Goal: Task Accomplishment & Management: Use online tool/utility

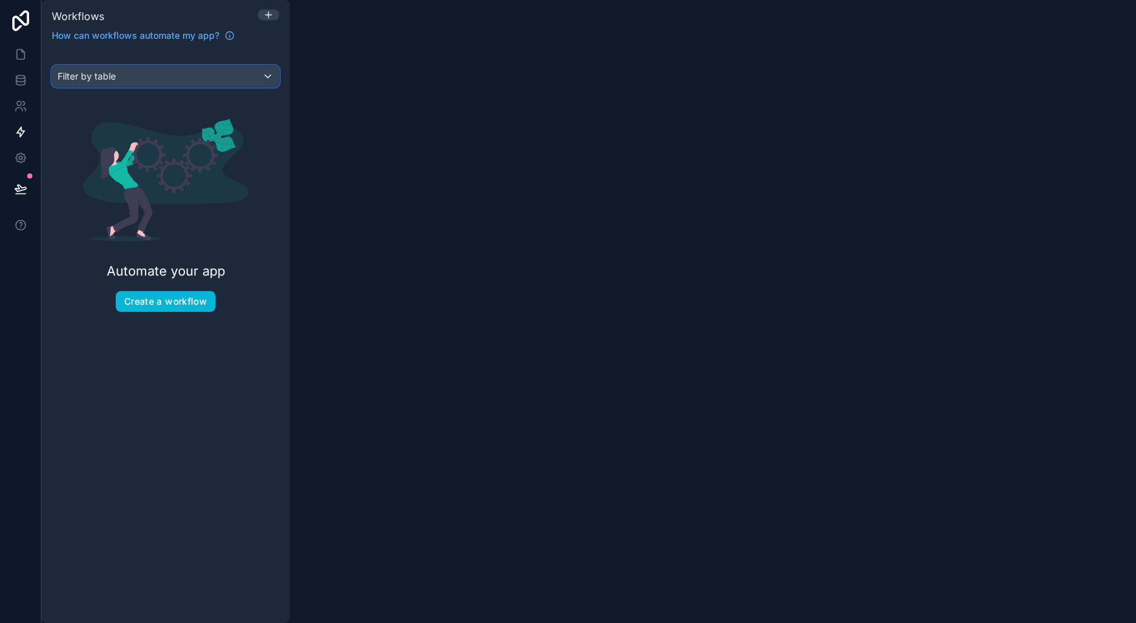
click at [116, 74] on div "Filter by table" at bounding box center [165, 76] width 226 height 21
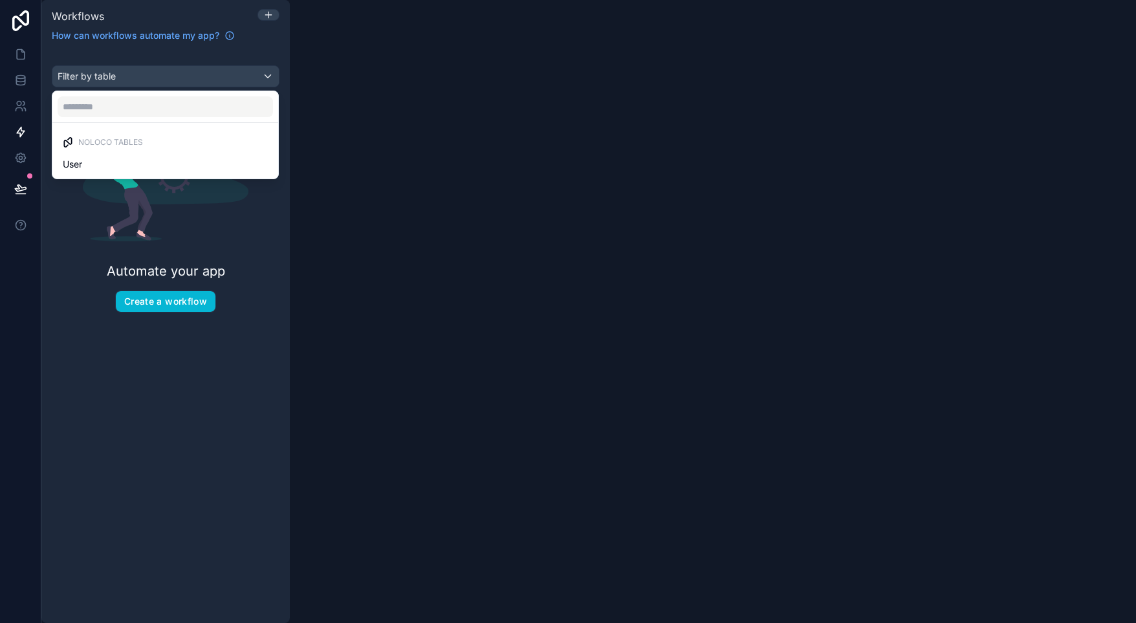
click at [116, 74] on div "scrollable content" at bounding box center [568, 311] width 1136 height 623
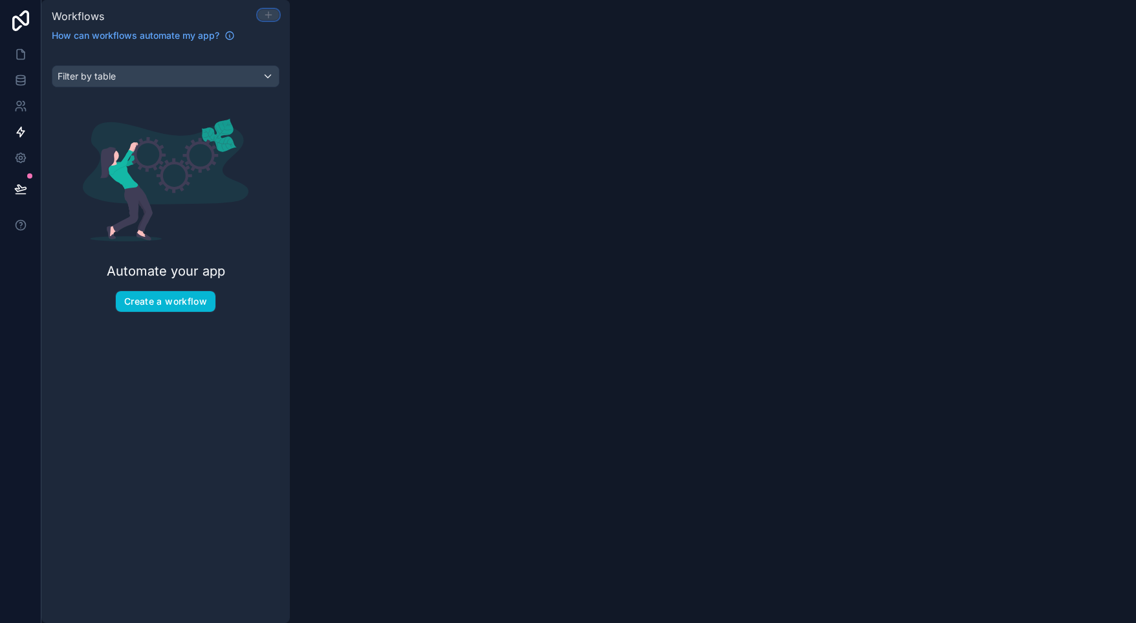
click at [271, 11] on icon at bounding box center [268, 15] width 10 height 10
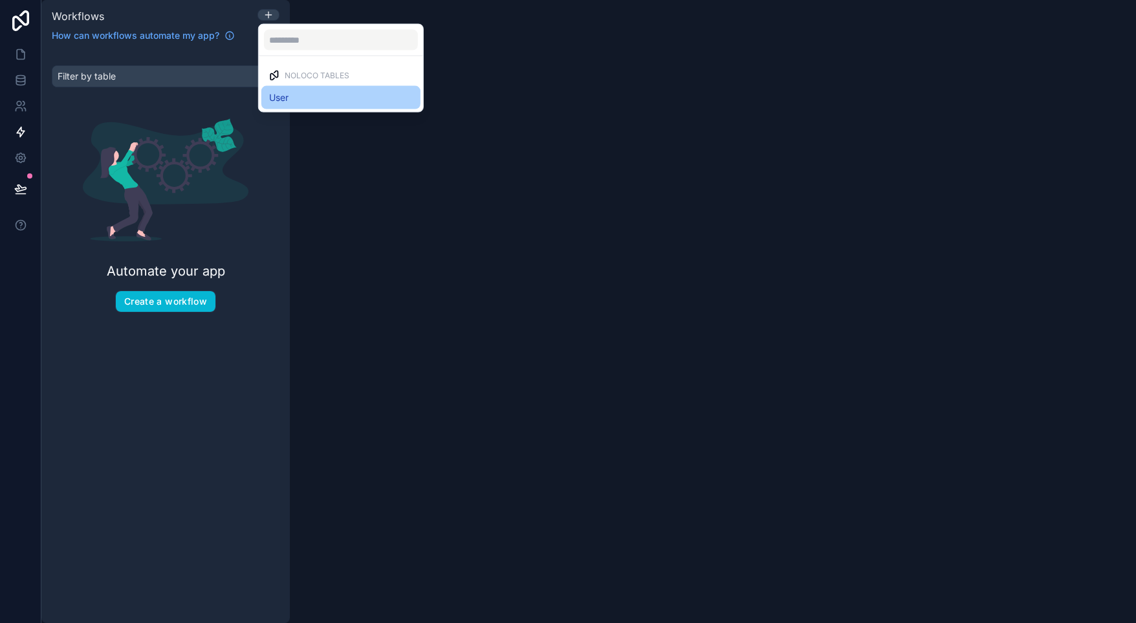
click at [290, 96] on div "User" at bounding box center [341, 98] width 144 height 16
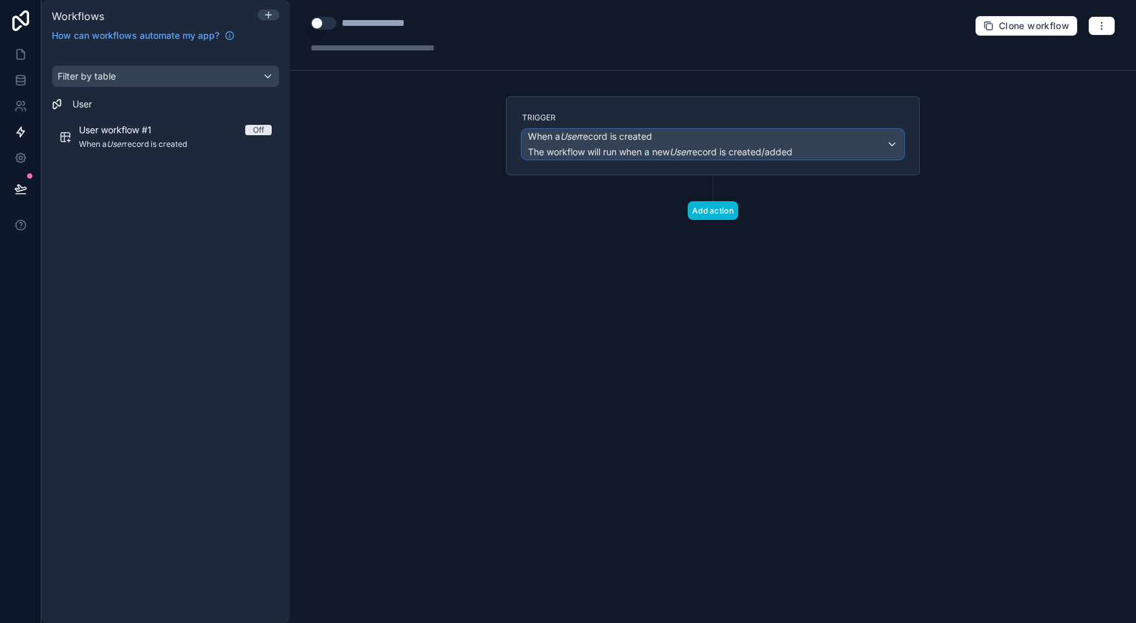
click at [622, 143] on div "When a User record is created The workflow will run when a new User record is c…" at bounding box center [660, 144] width 265 height 28
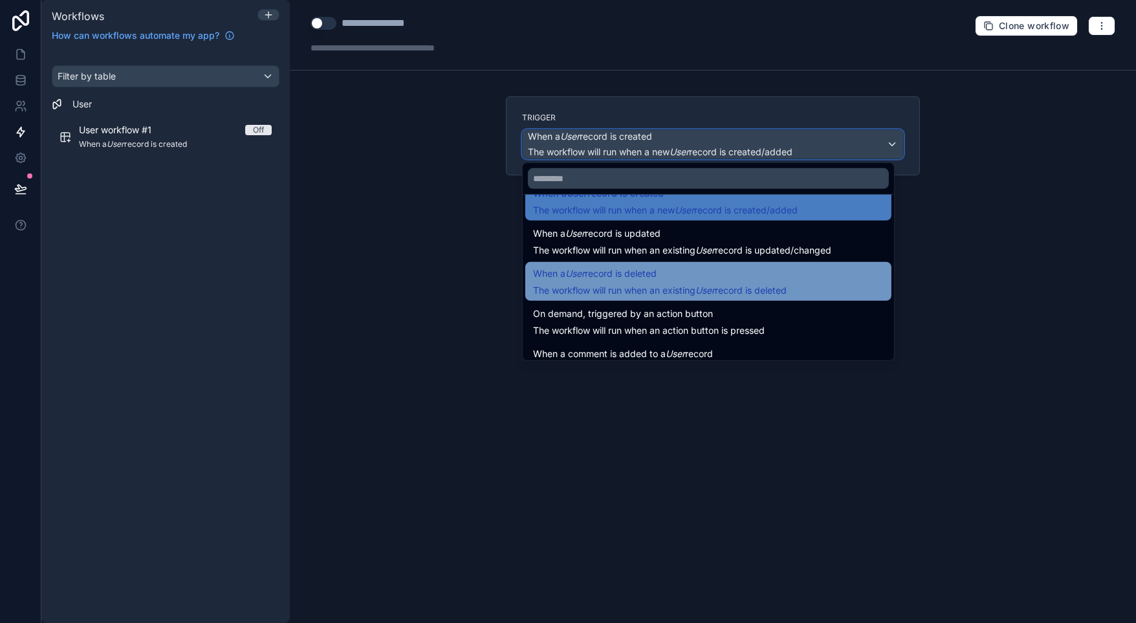
scroll to position [47, 0]
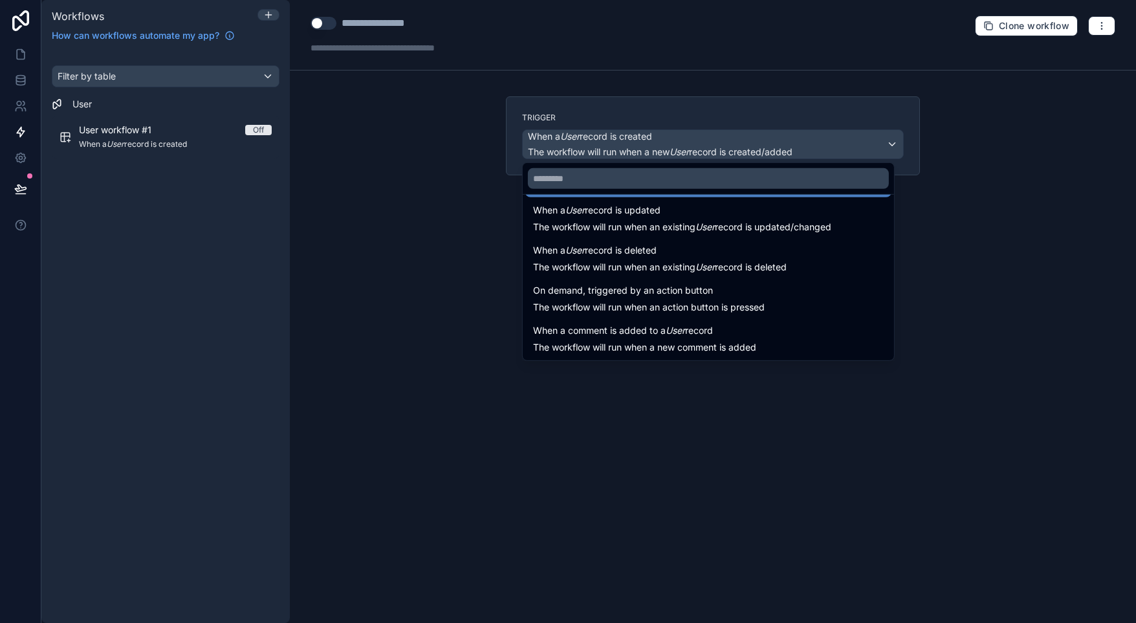
click at [671, 151] on div at bounding box center [568, 311] width 1136 height 623
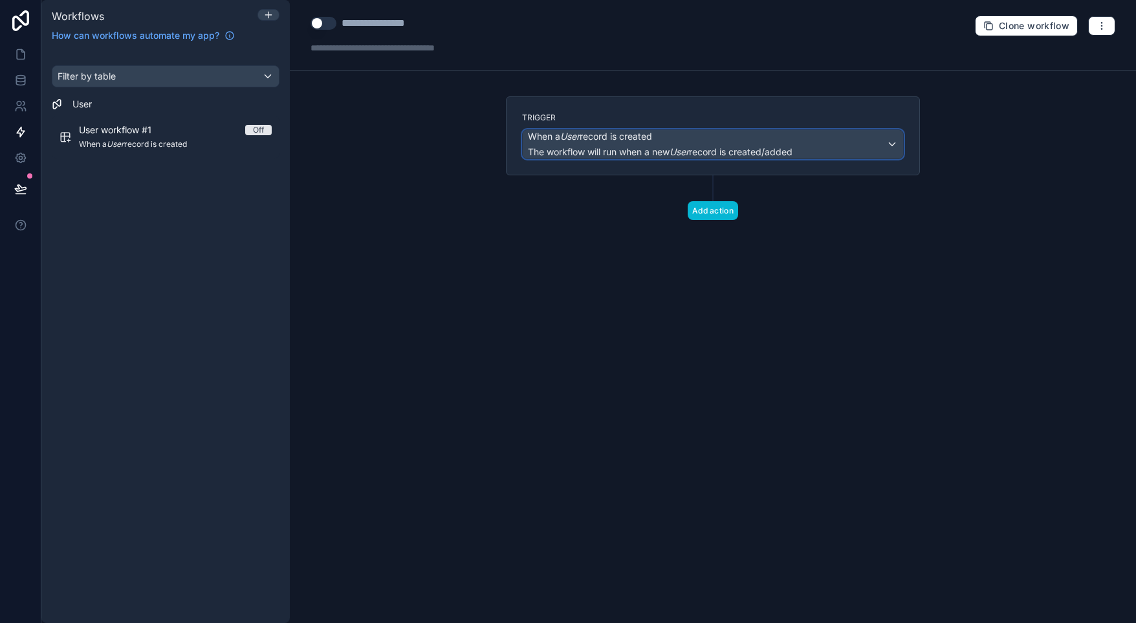
click at [671, 151] on span "The workflow will run when a new User record is created/added" at bounding box center [660, 151] width 265 height 11
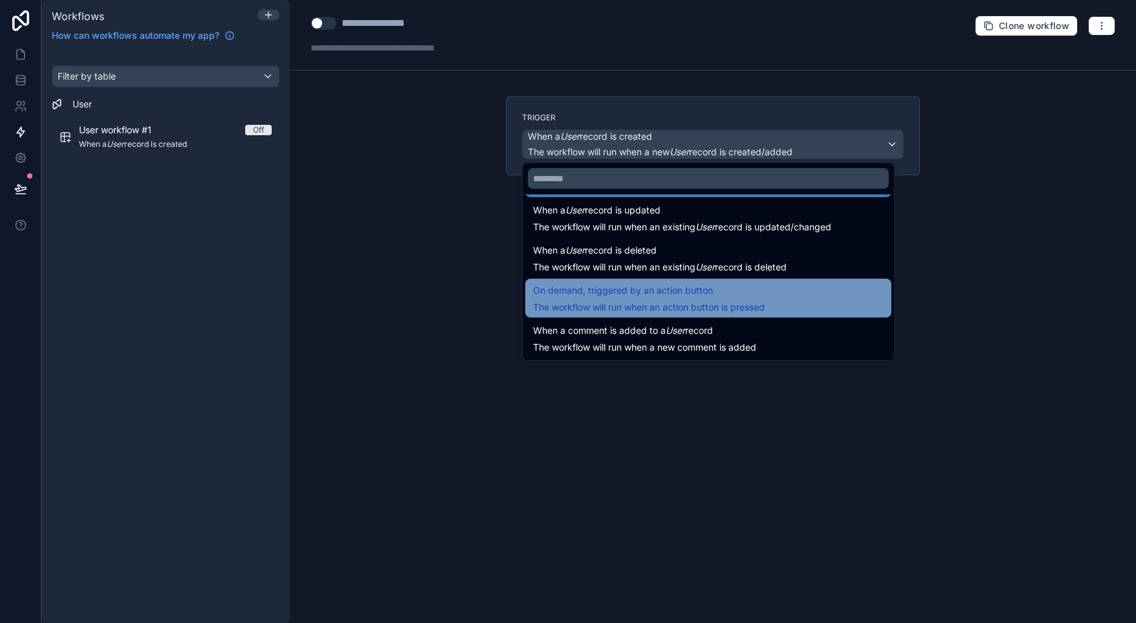
click at [682, 307] on span "The workflow will run when an action button is pressed" at bounding box center [649, 306] width 232 height 11
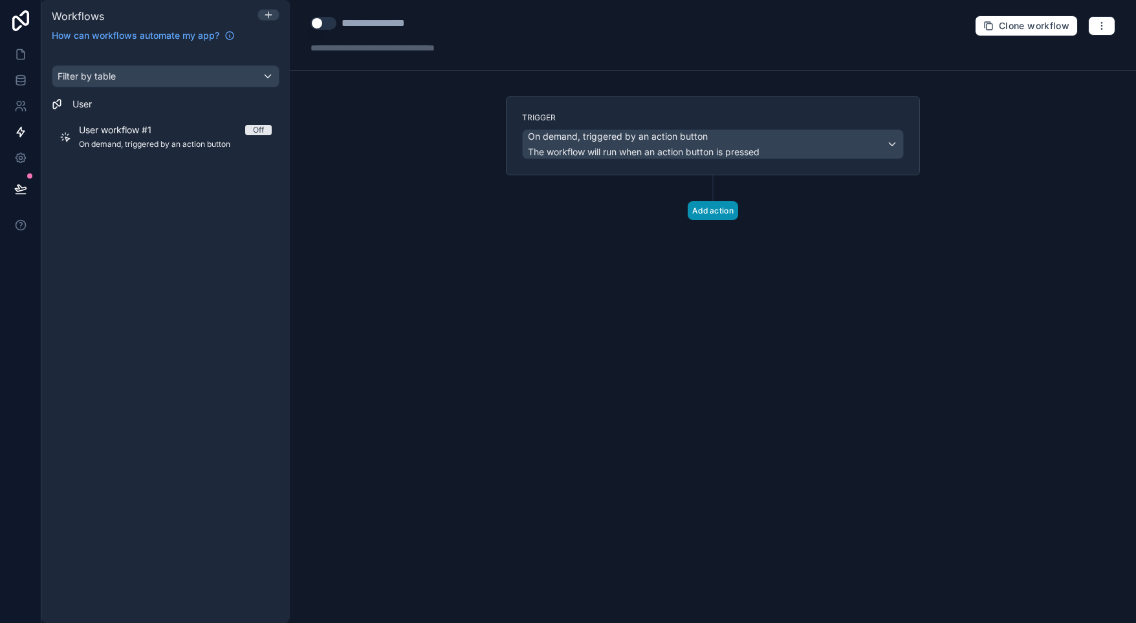
click at [714, 213] on button "Add action" at bounding box center [713, 210] width 50 height 19
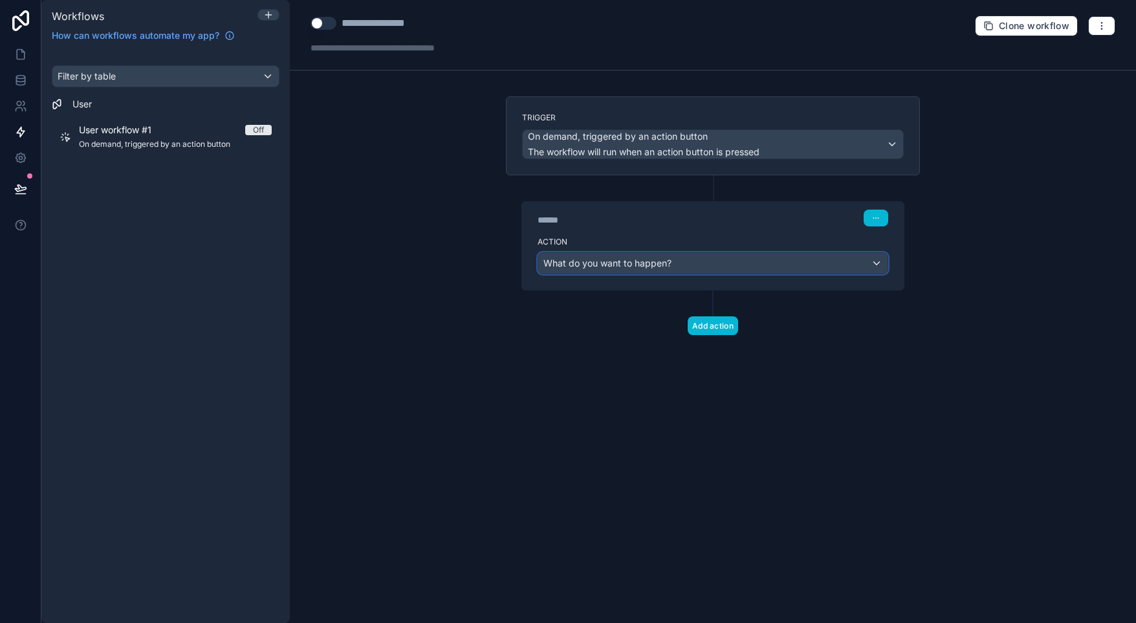
click at [707, 257] on div "What do you want to happen?" at bounding box center [712, 263] width 349 height 21
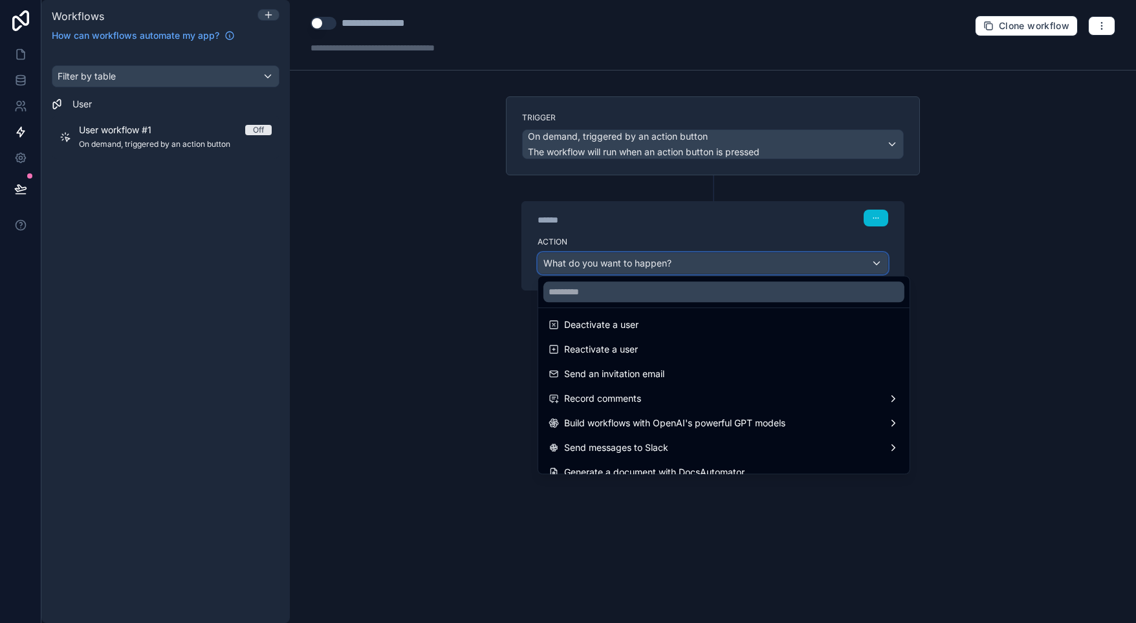
scroll to position [239, 0]
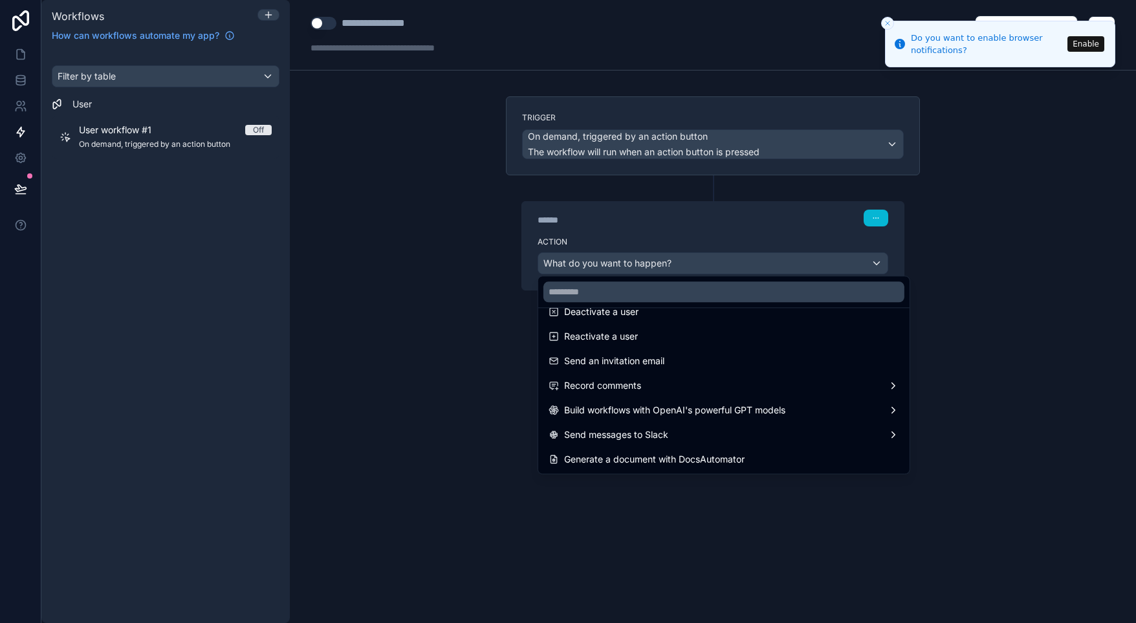
click at [1084, 40] on button "Enable" at bounding box center [1085, 44] width 37 height 16
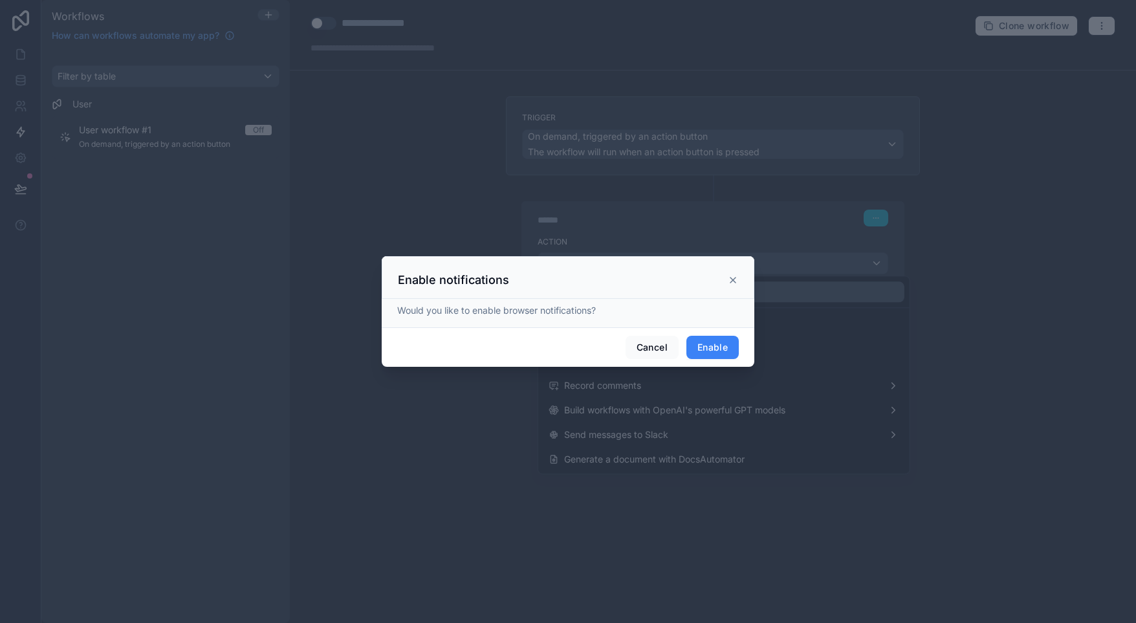
click at [718, 342] on button "Enable" at bounding box center [712, 347] width 52 height 23
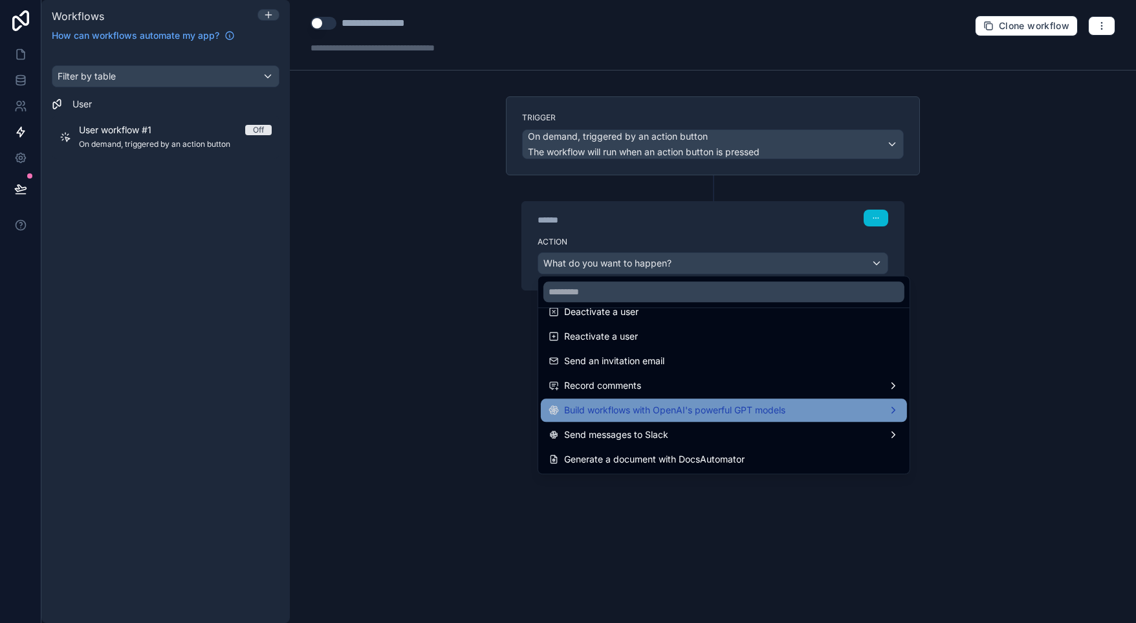
click at [757, 410] on span "Build workflows with OpenAI's powerful GPT models" at bounding box center [674, 410] width 221 height 16
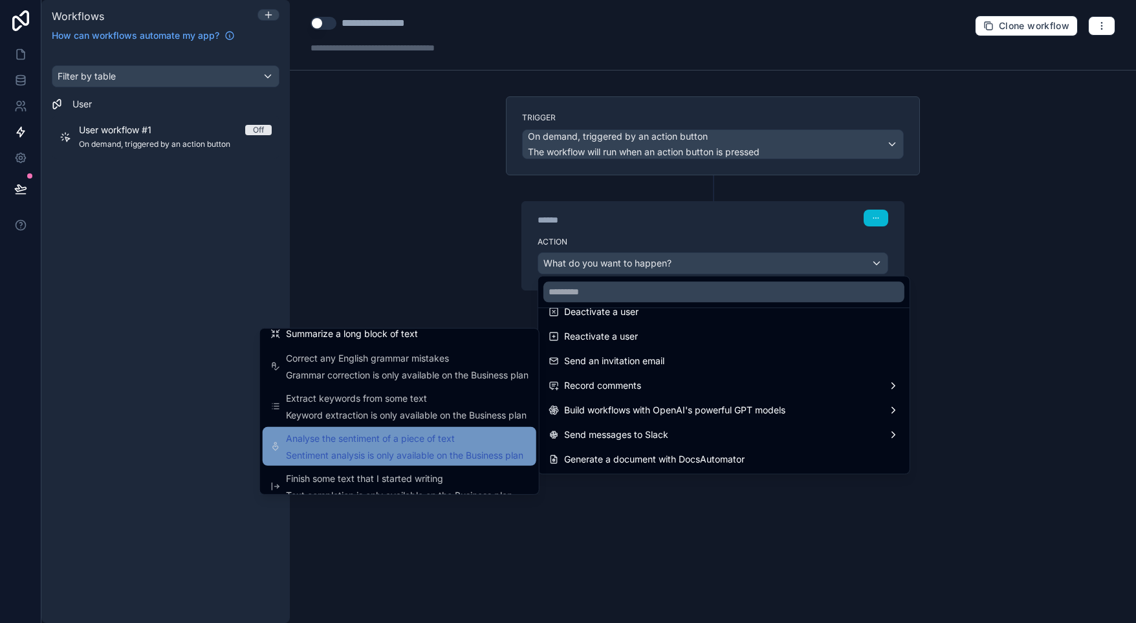
scroll to position [48, 0]
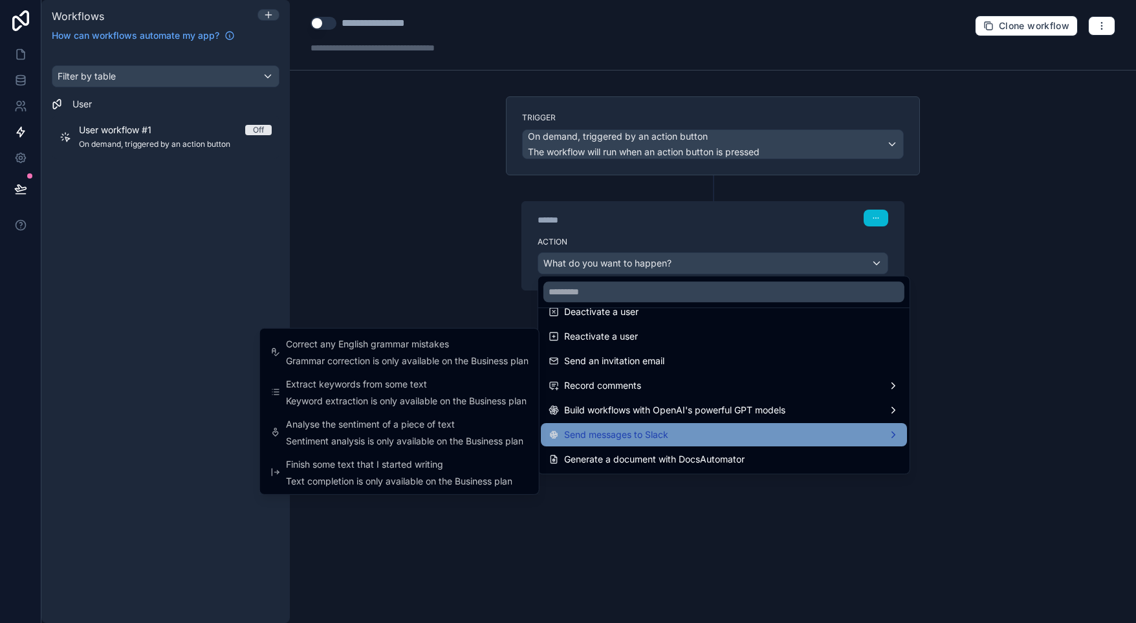
click at [600, 435] on span "Send messages to Slack" at bounding box center [616, 435] width 104 height 16
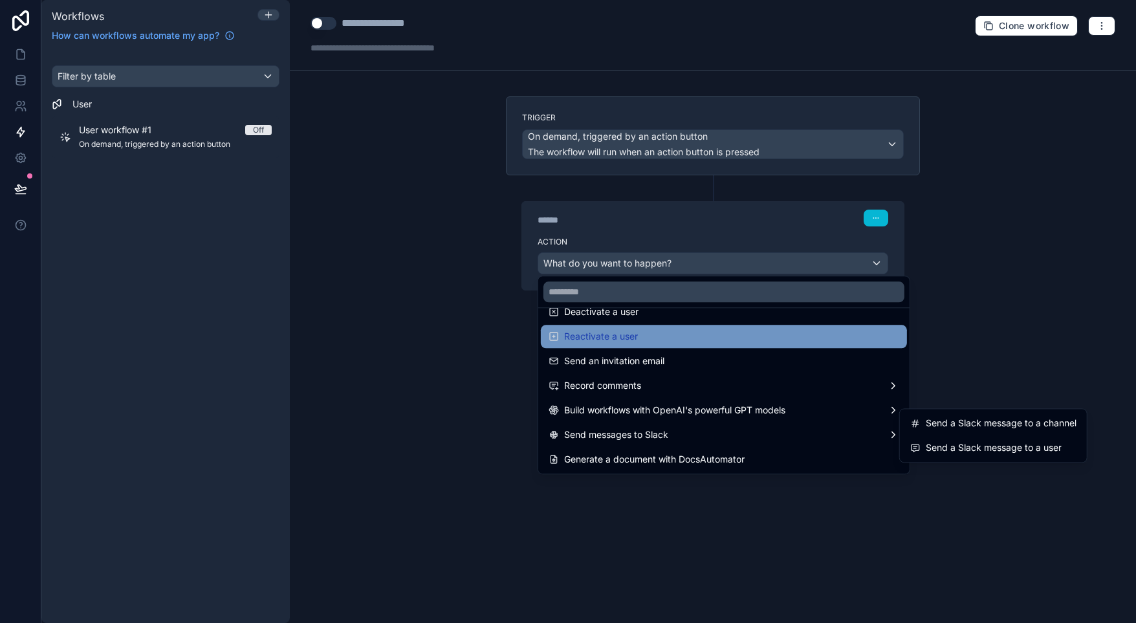
click at [619, 334] on span "Reactivate a user" at bounding box center [601, 337] width 74 height 16
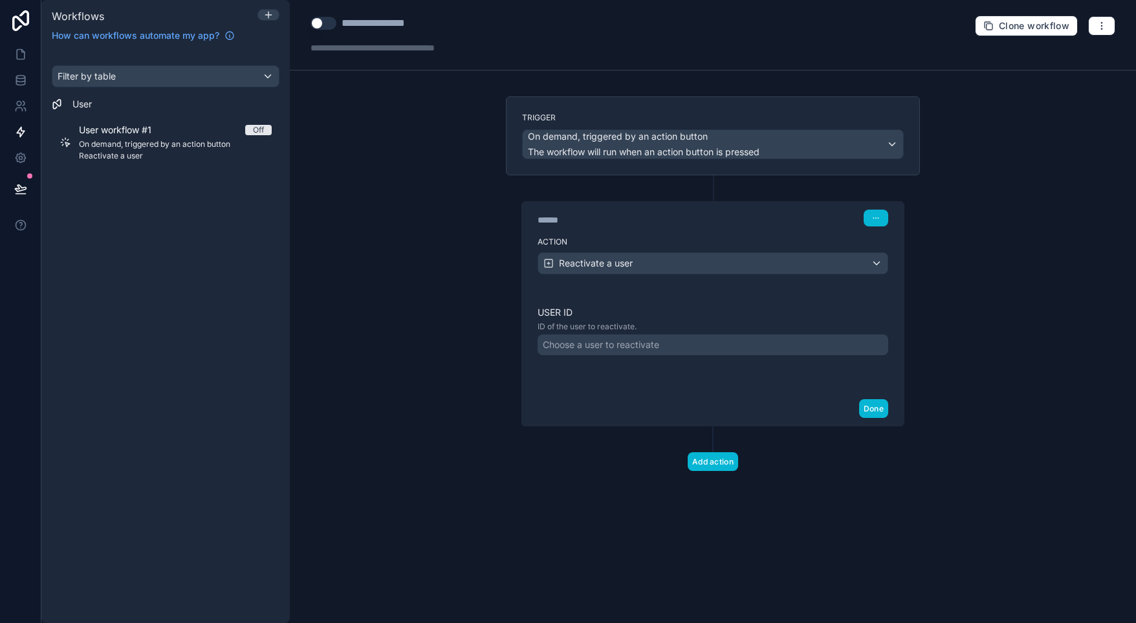
click at [617, 338] on div "Choose a user to reactivate" at bounding box center [601, 344] width 116 height 13
click at [954, 239] on div "**********" at bounding box center [713, 311] width 846 height 623
